Goal: Information Seeking & Learning: Compare options

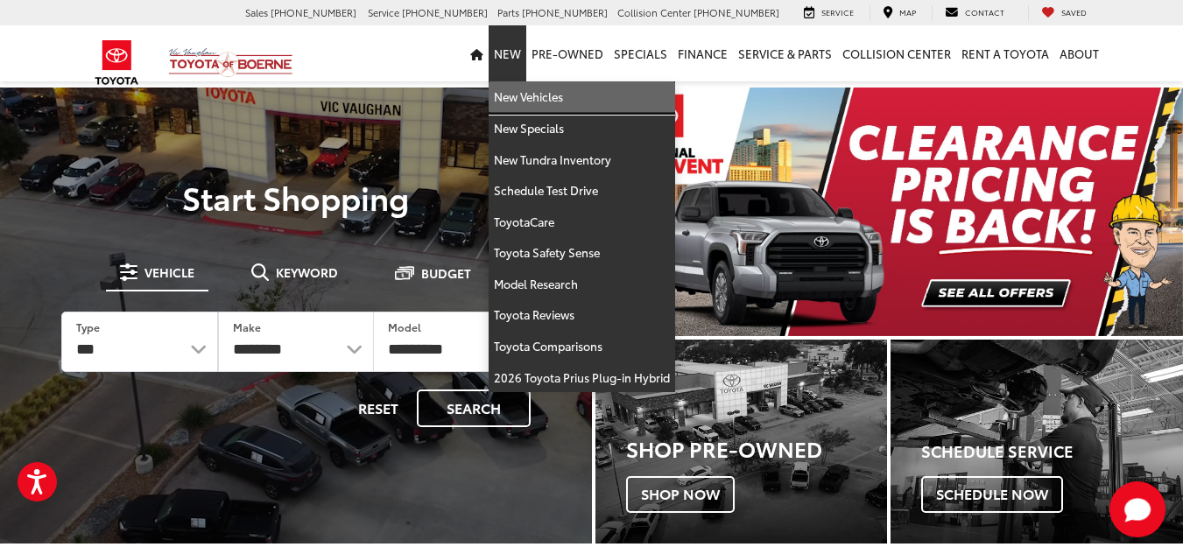
click at [514, 94] on link "New Vehicles" at bounding box center [582, 97] width 186 height 32
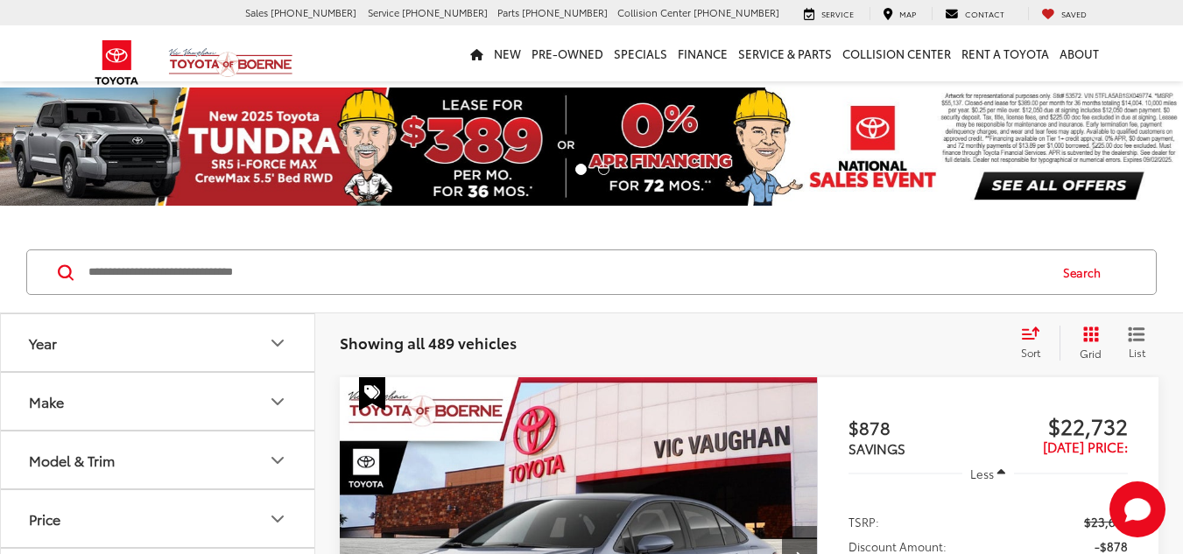
scroll to position [175, 0]
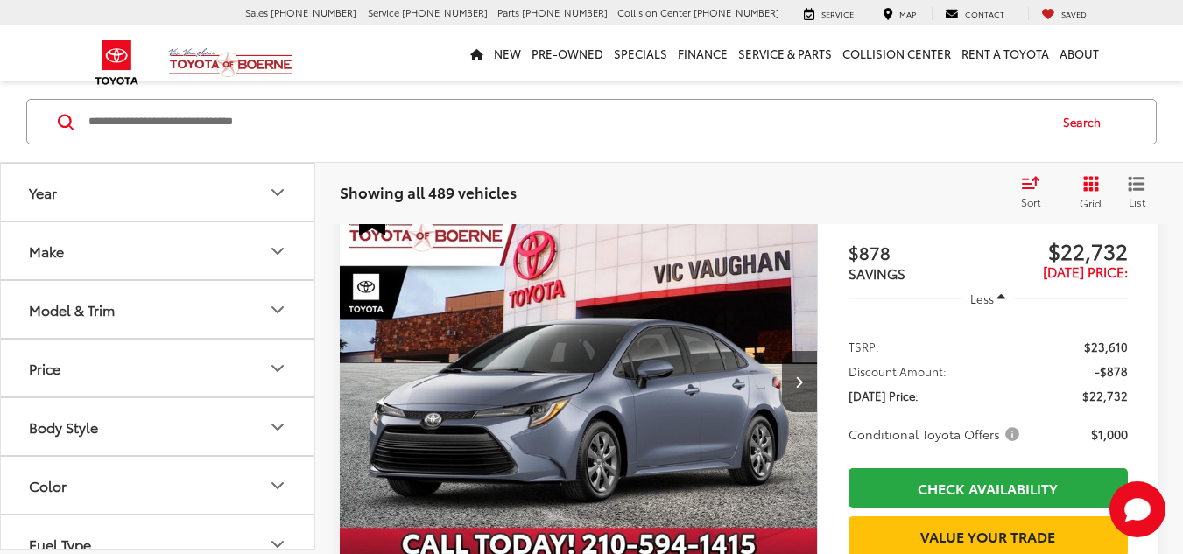
click at [272, 308] on icon "Model & Trim" at bounding box center [277, 309] width 21 height 21
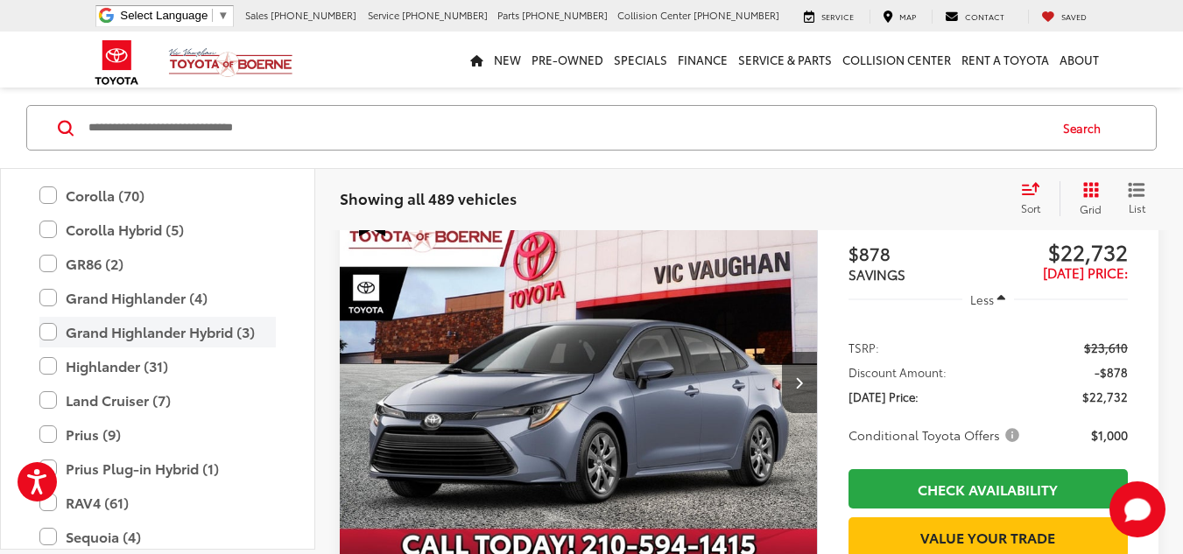
scroll to position [340, 0]
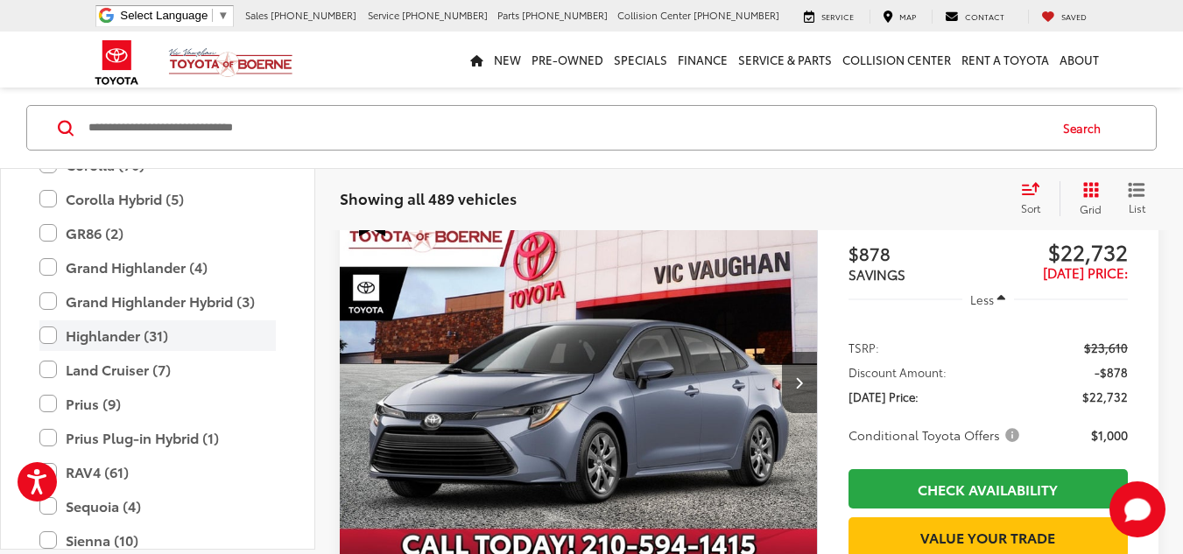
click at [46, 334] on label "Highlander (31)" at bounding box center [157, 335] width 236 height 31
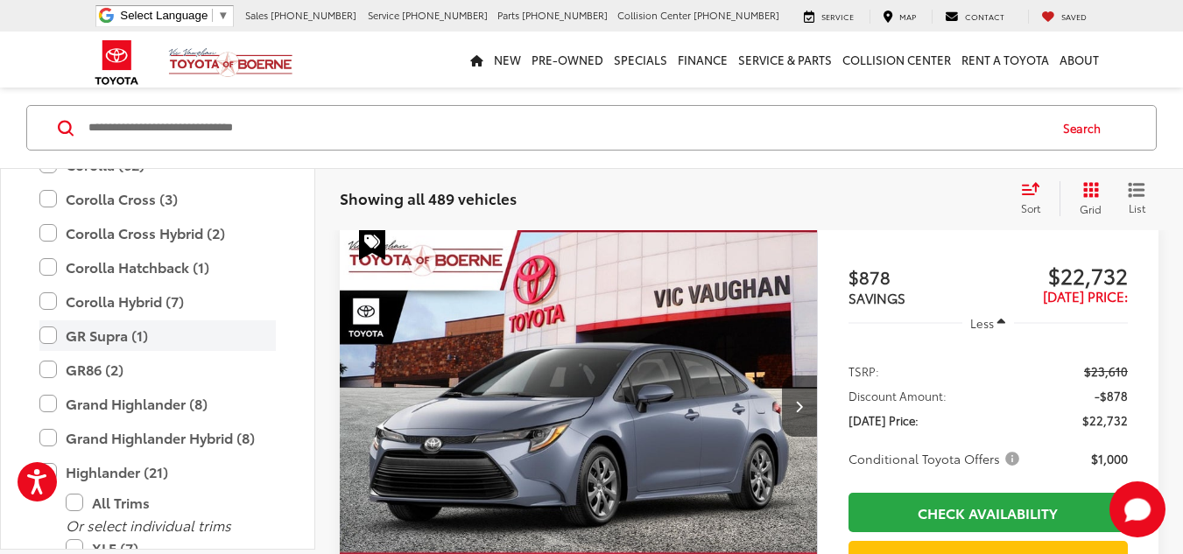
scroll to position [144, 0]
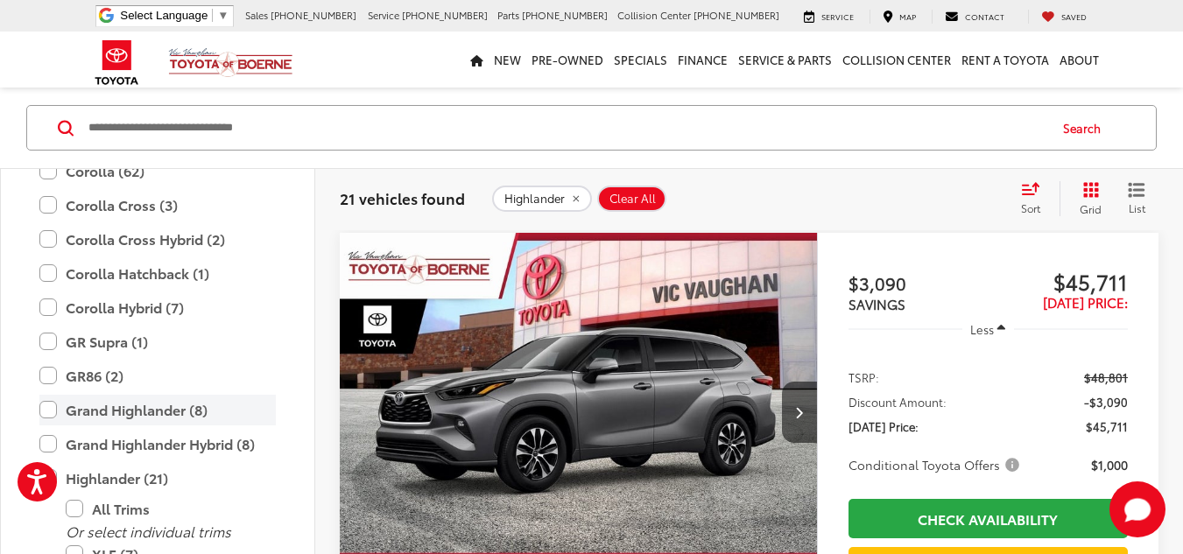
click at [50, 410] on label "Grand Highlander (8)" at bounding box center [157, 410] width 236 height 31
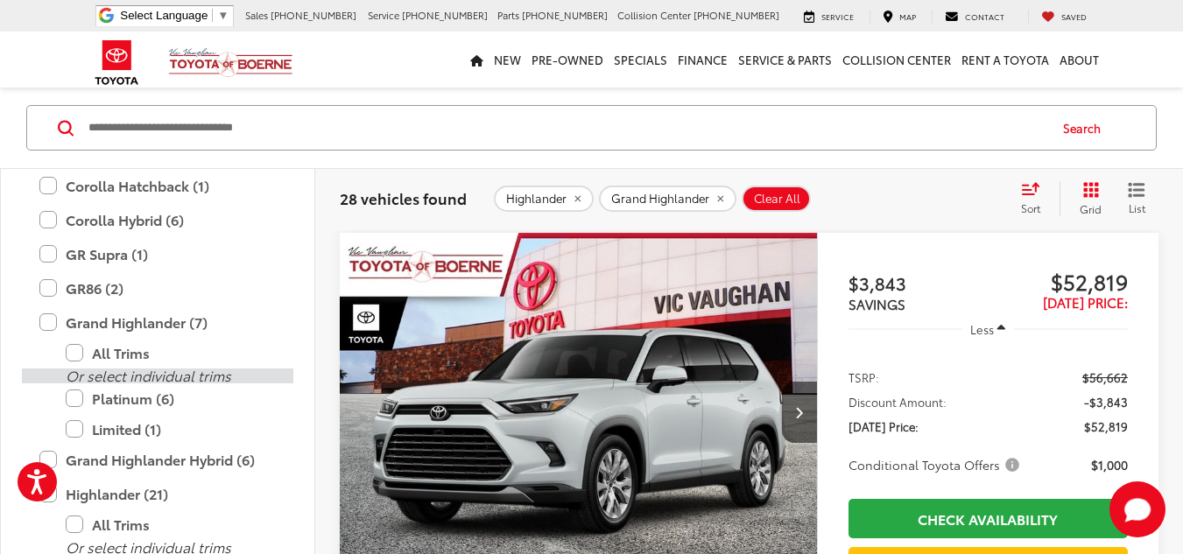
scroll to position [515, 0]
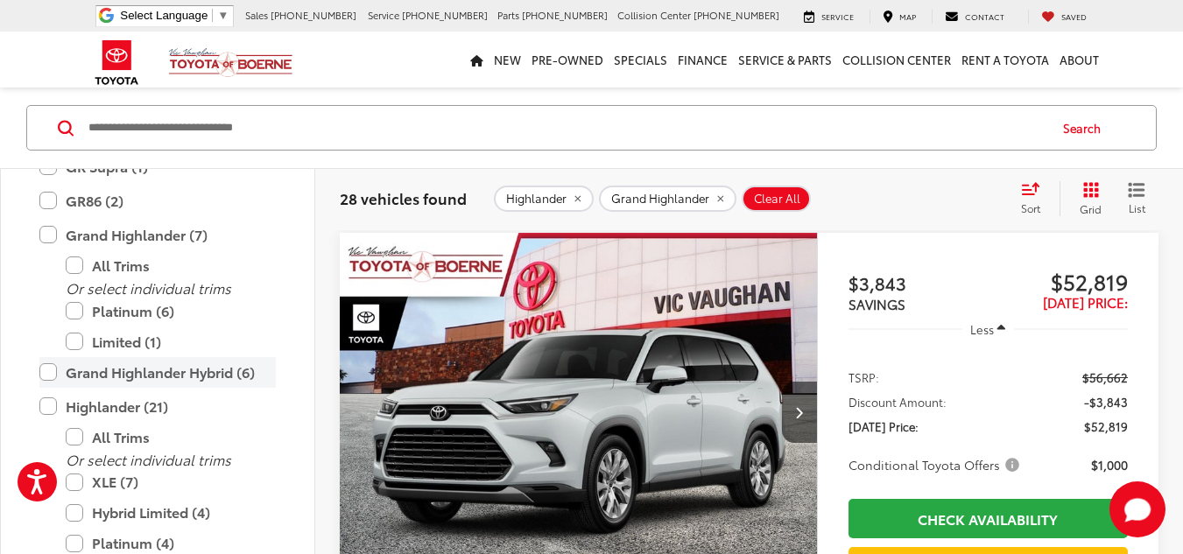
click at [46, 373] on label "Grand Highlander Hybrid (6)" at bounding box center [157, 372] width 236 height 31
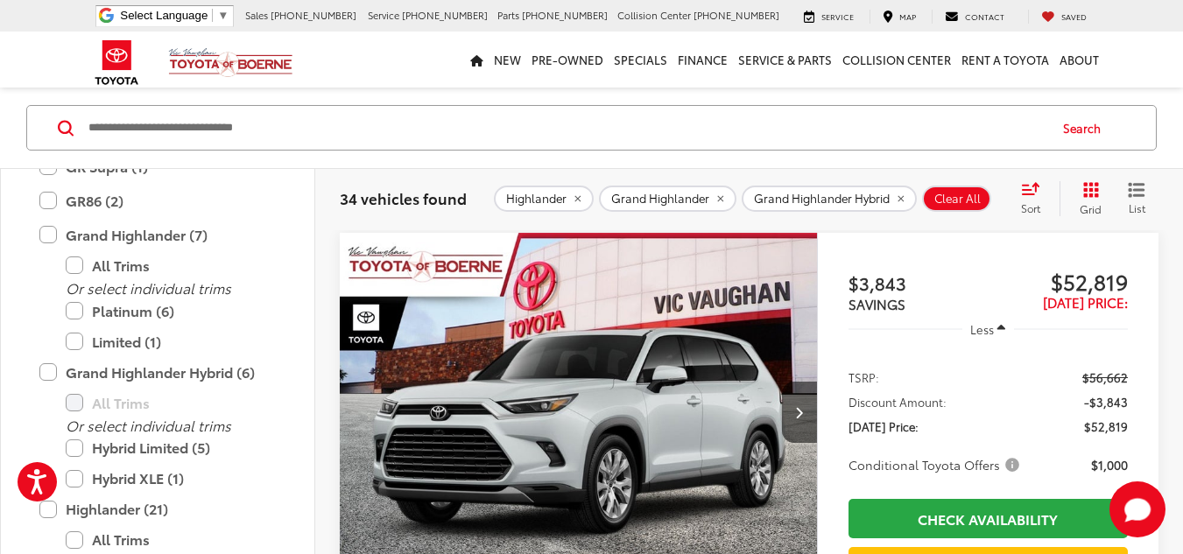
click at [1024, 182] on icon "Select sort value" at bounding box center [1030, 188] width 19 height 13
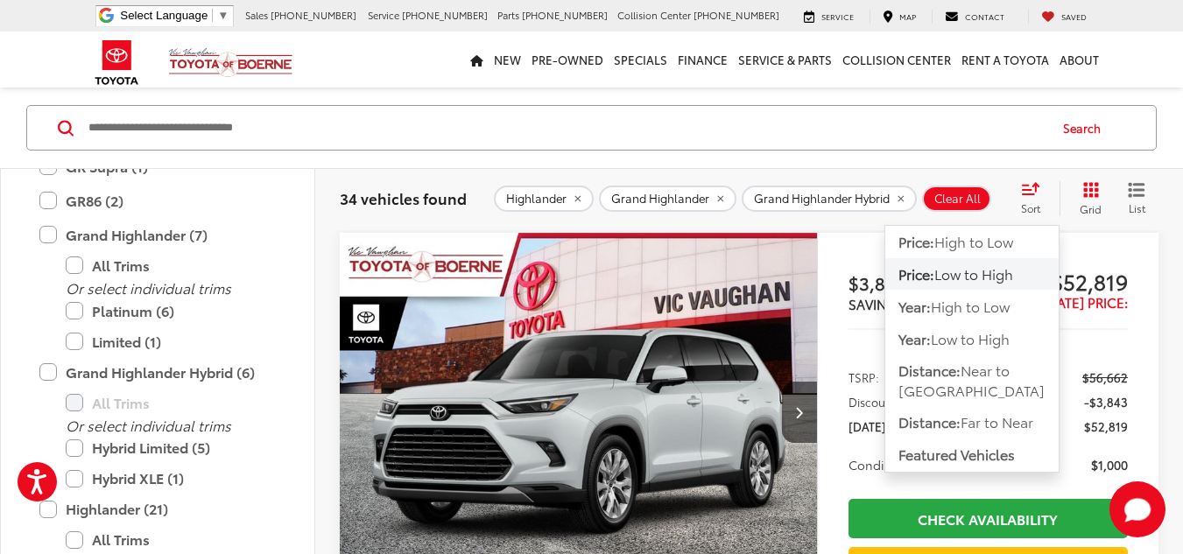
click at [958, 274] on span "Low to High" at bounding box center [973, 274] width 79 height 20
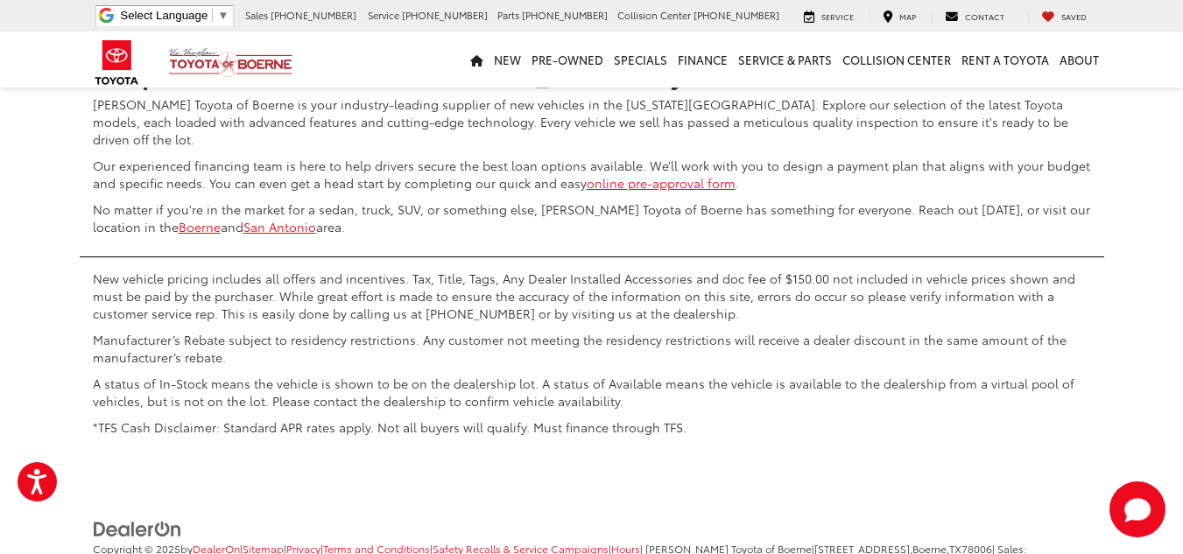
scroll to position [8637, 0]
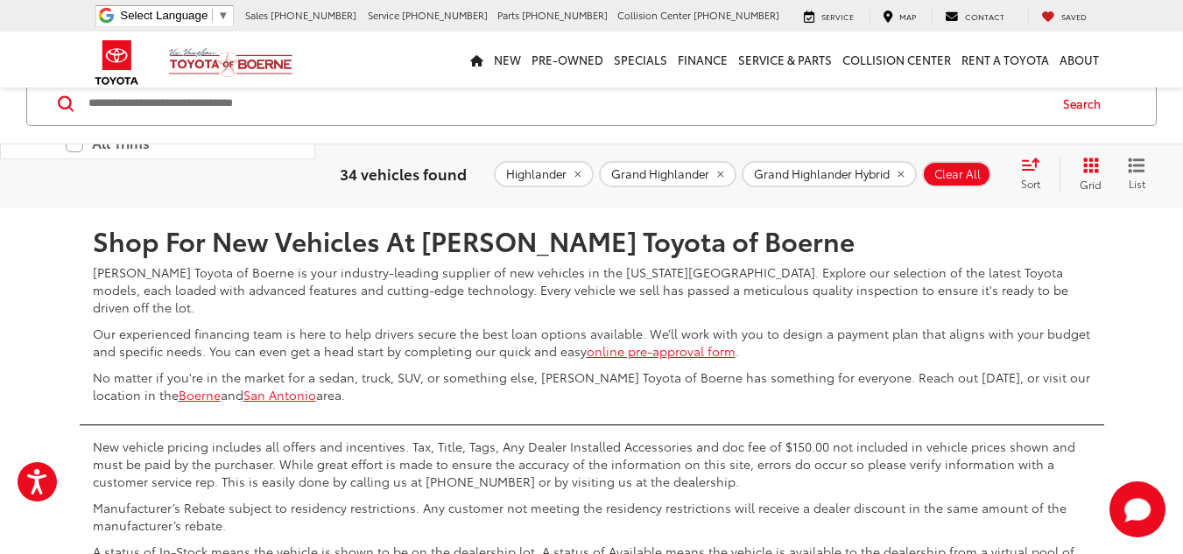
click at [884, 172] on link "2" at bounding box center [897, 157] width 27 height 32
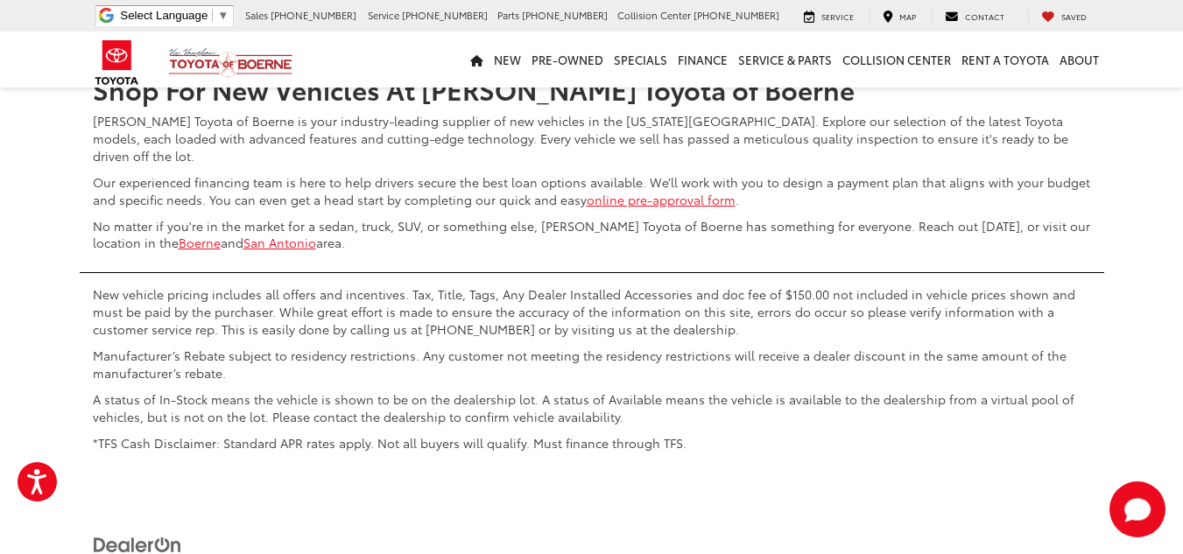
scroll to position [8637, 0]
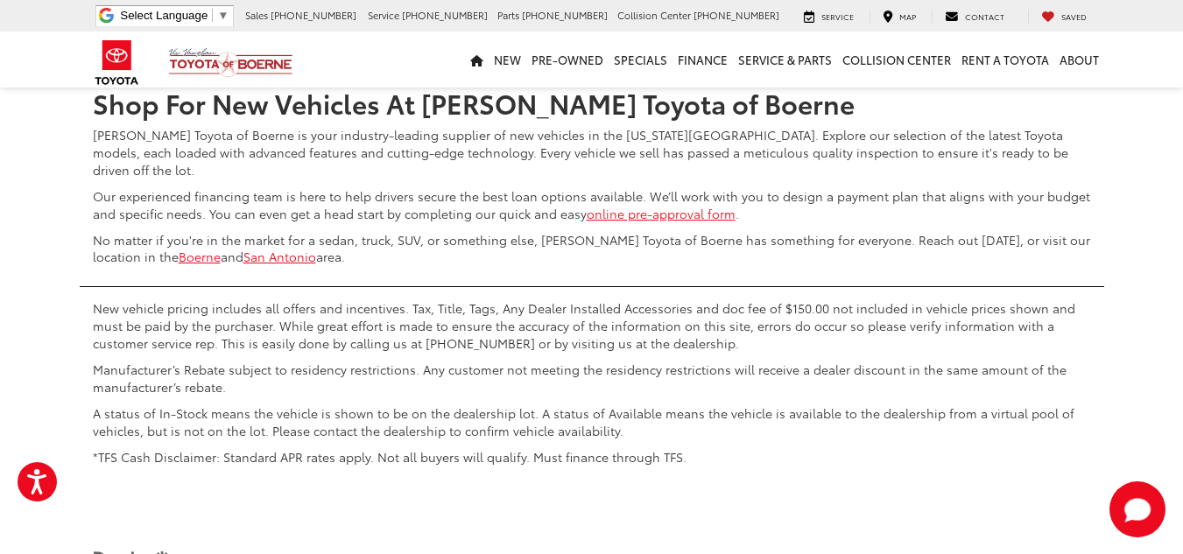
click at [911, 35] on link "3" at bounding box center [924, 20] width 27 height 32
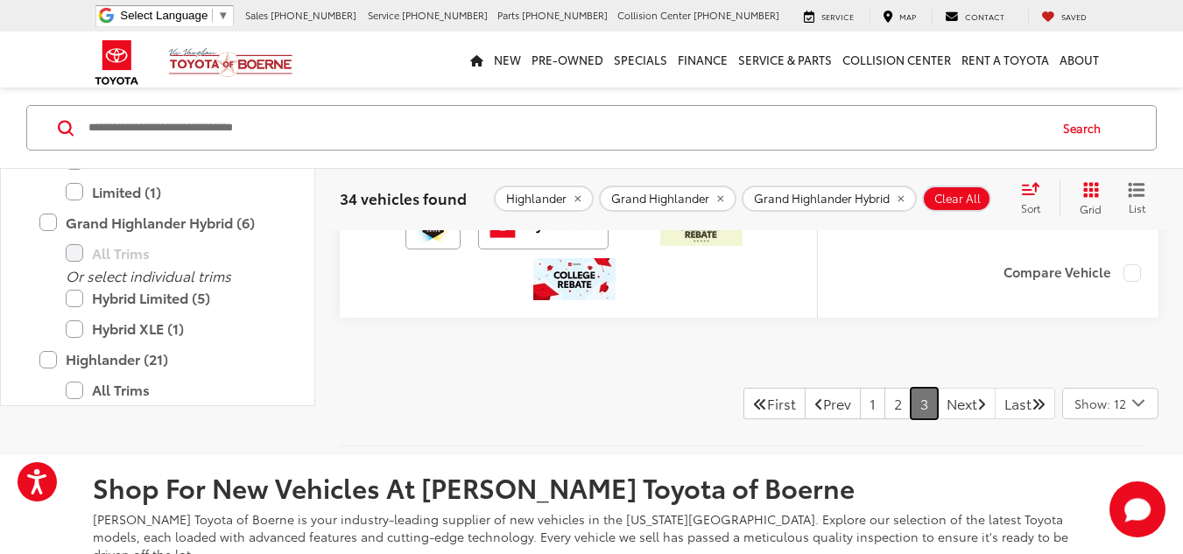
scroll to position [7061, 0]
